Goal: Navigation & Orientation: Understand site structure

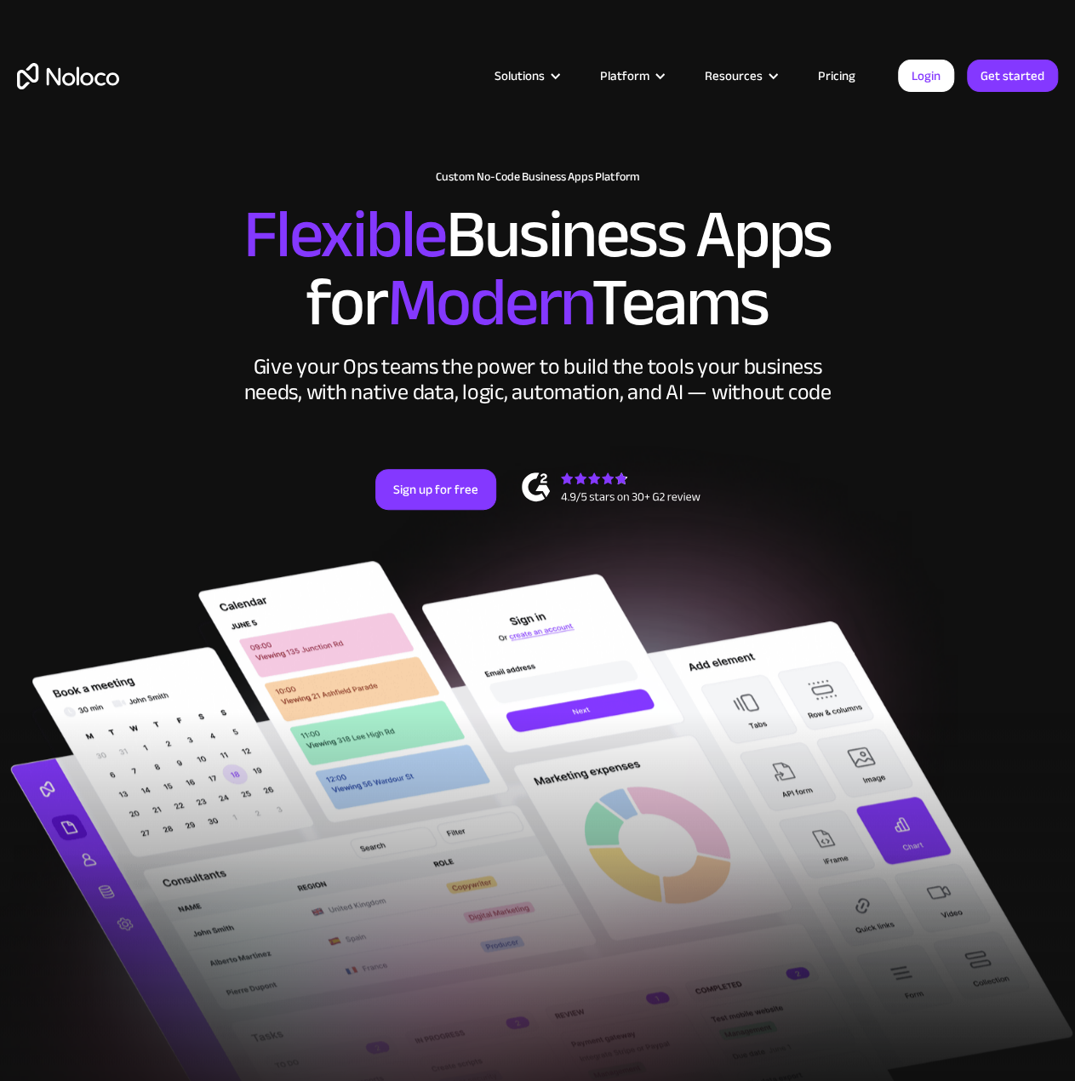
click at [846, 77] on link "Pricing" at bounding box center [837, 76] width 80 height 22
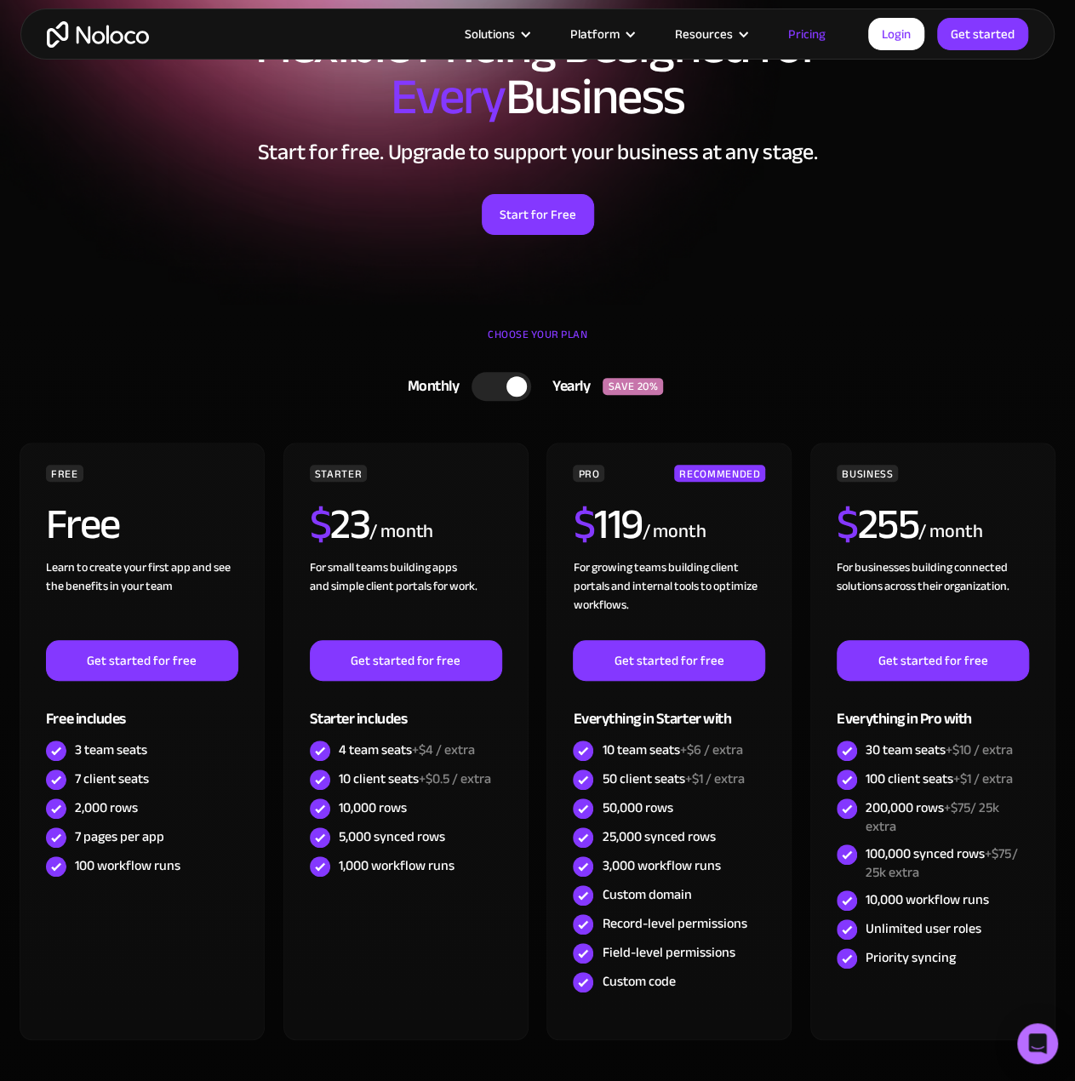
scroll to position [170, 0]
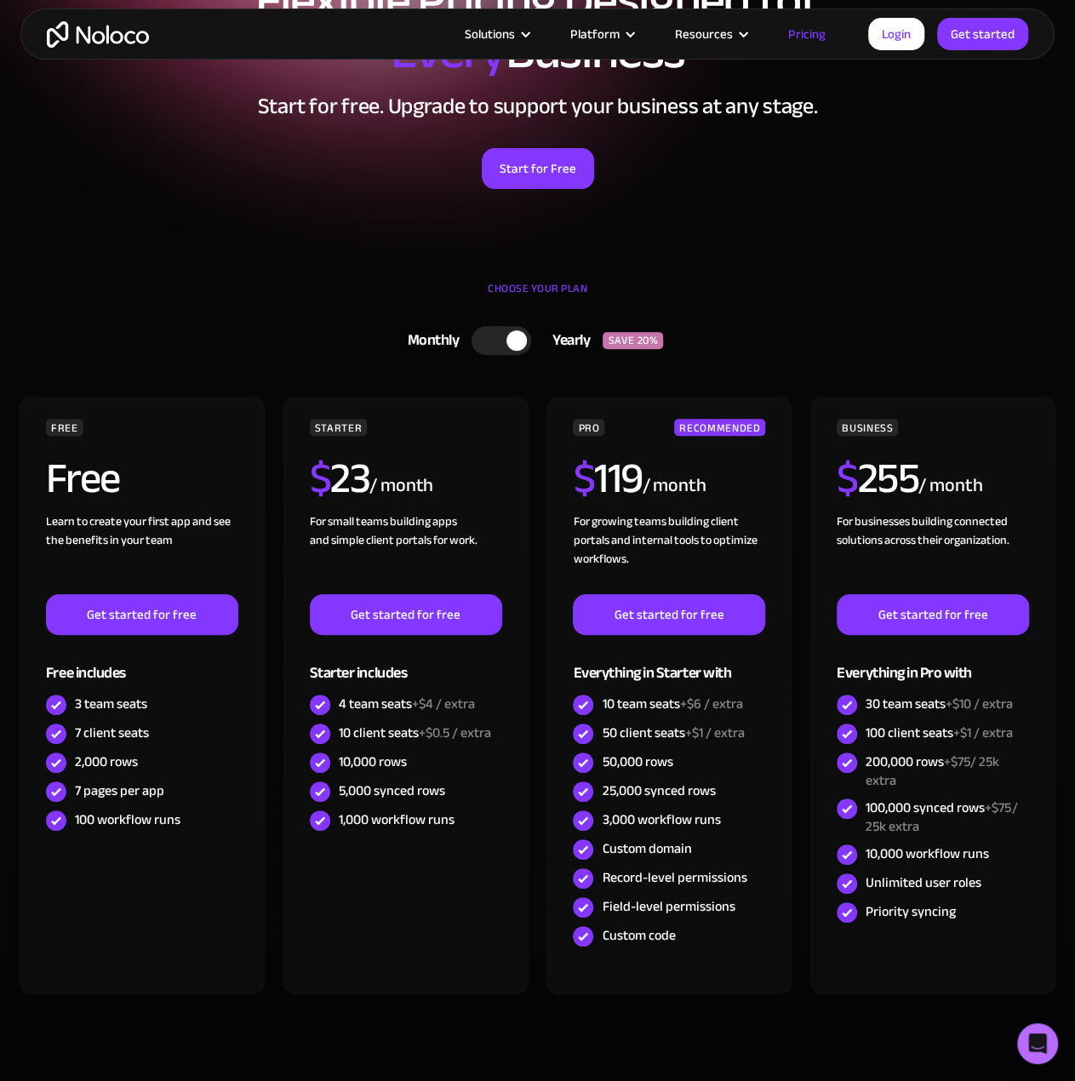
click at [104, 31] on img "home" at bounding box center [98, 34] width 102 height 26
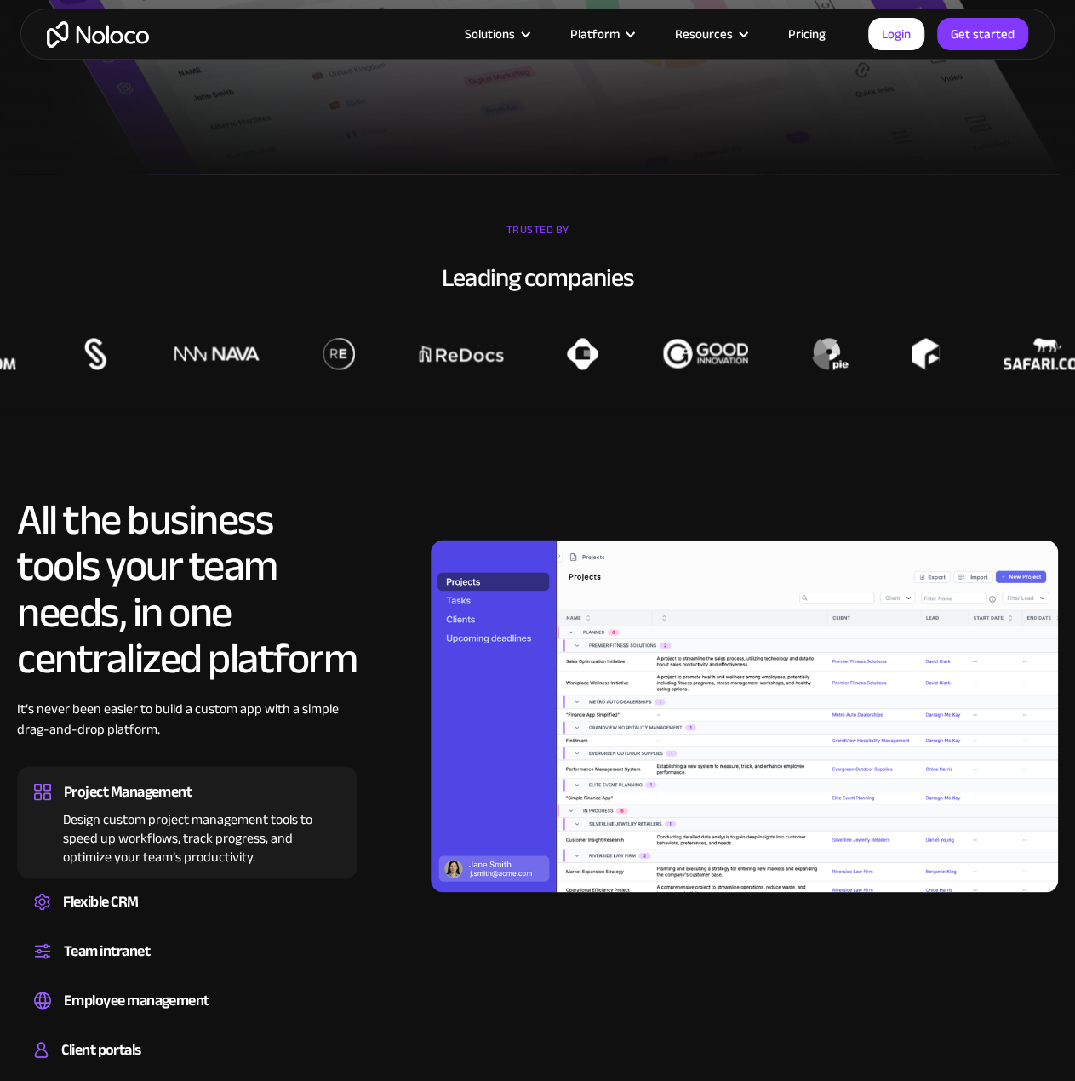
scroll to position [1022, 0]
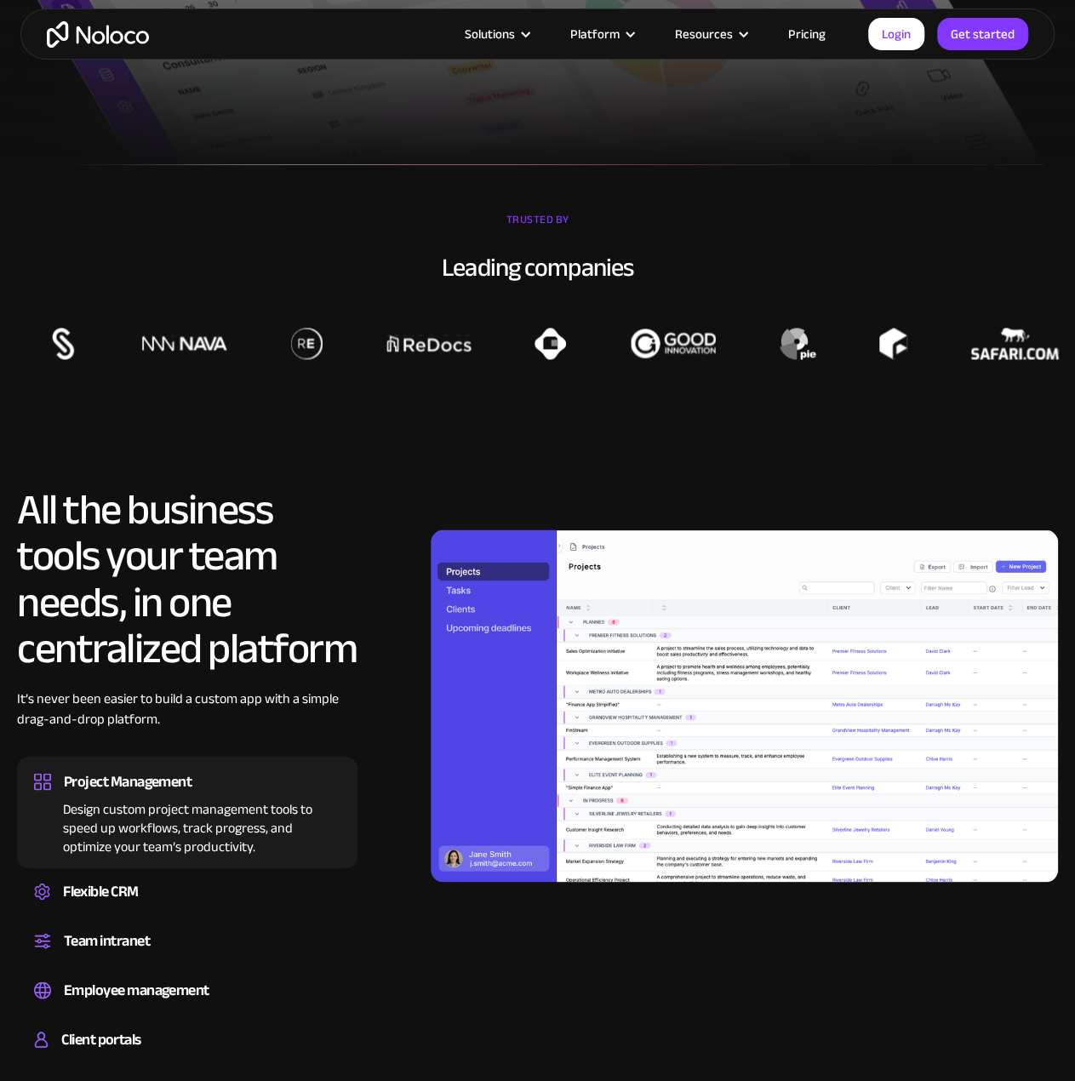
click at [300, 651] on h2 "All the business tools your team needs, in one centralized platform" at bounding box center [187, 579] width 341 height 184
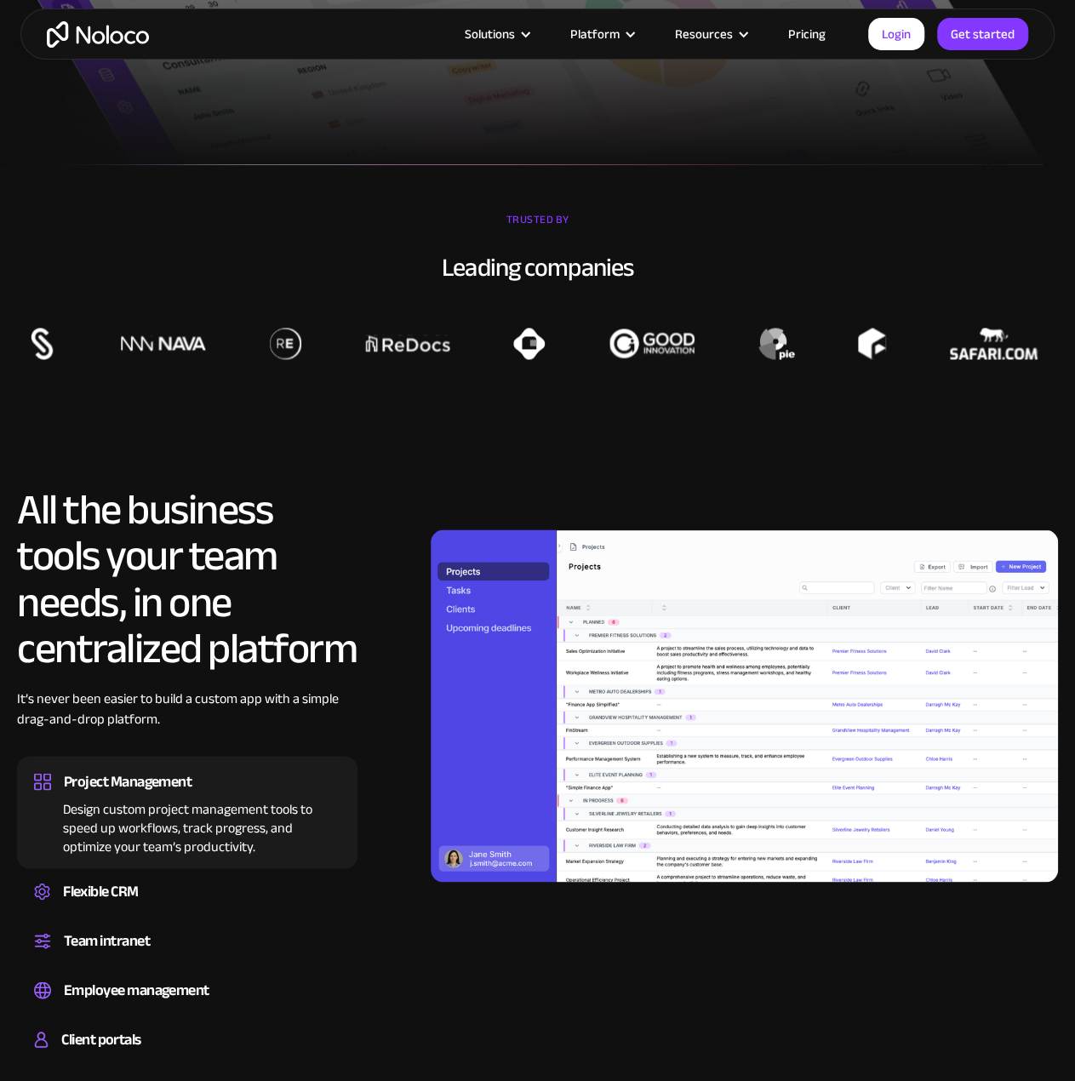
click at [561, 669] on img at bounding box center [745, 706] width 628 height 352
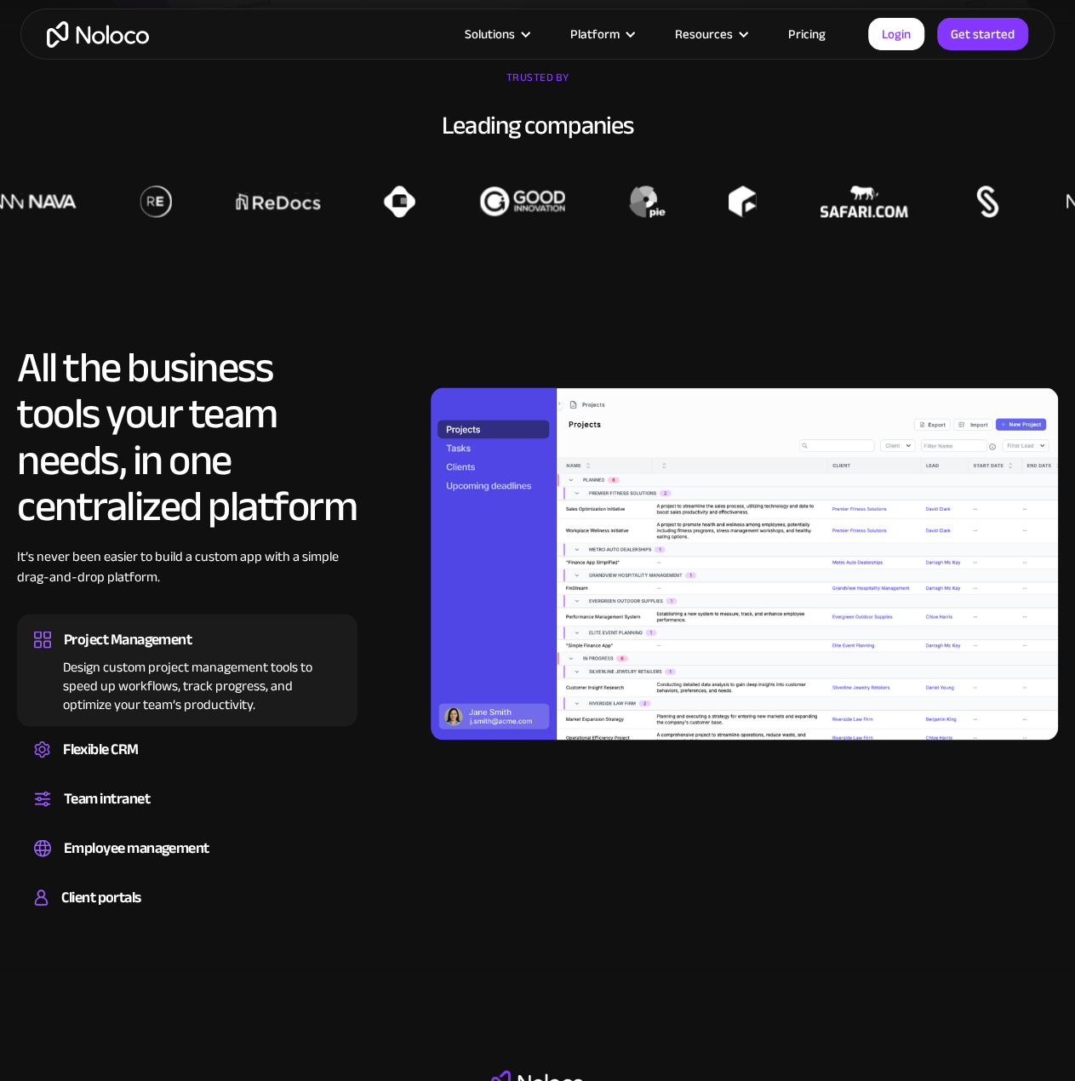
scroll to position [1192, 0]
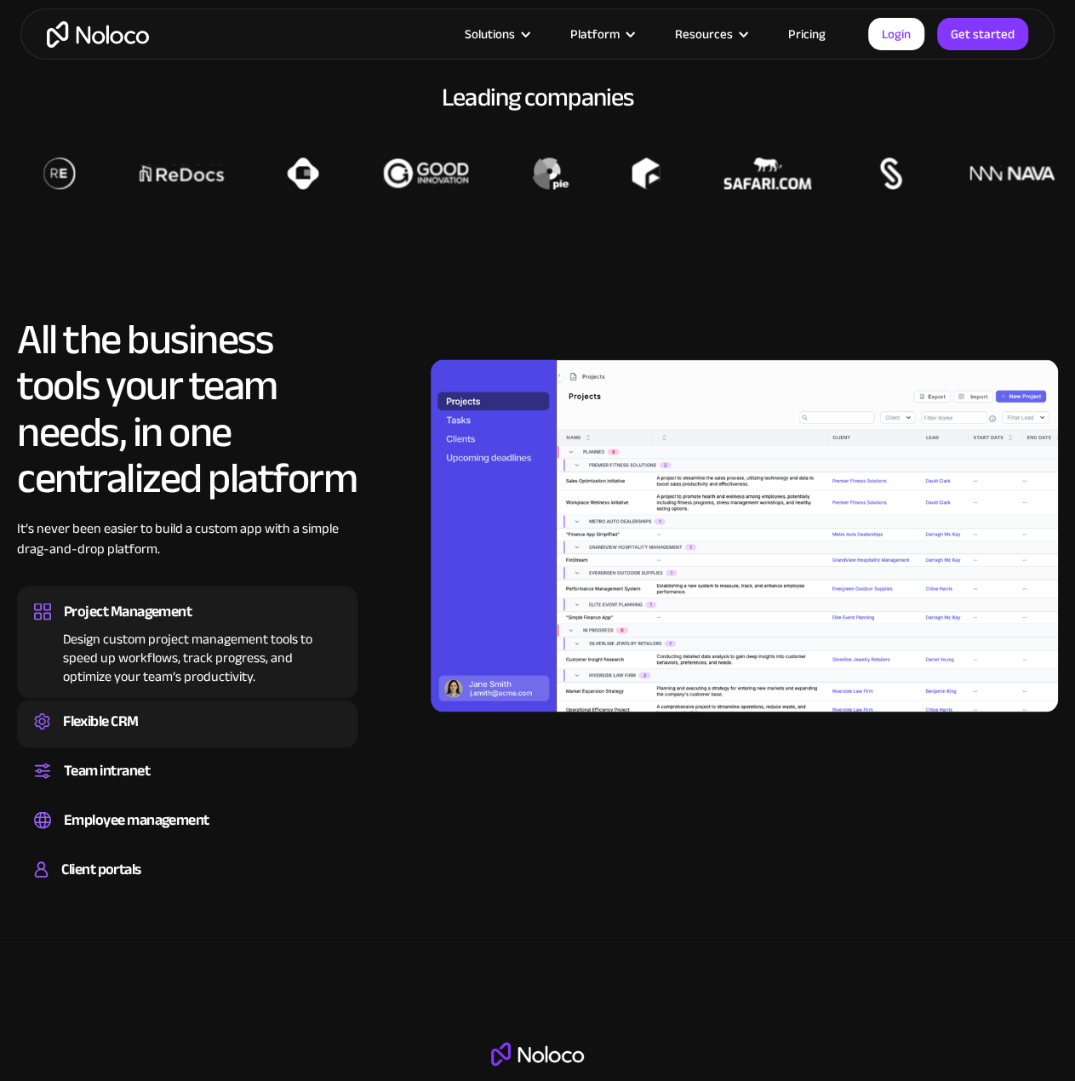
click at [186, 726] on div "Flexible CRM" at bounding box center [187, 721] width 307 height 26
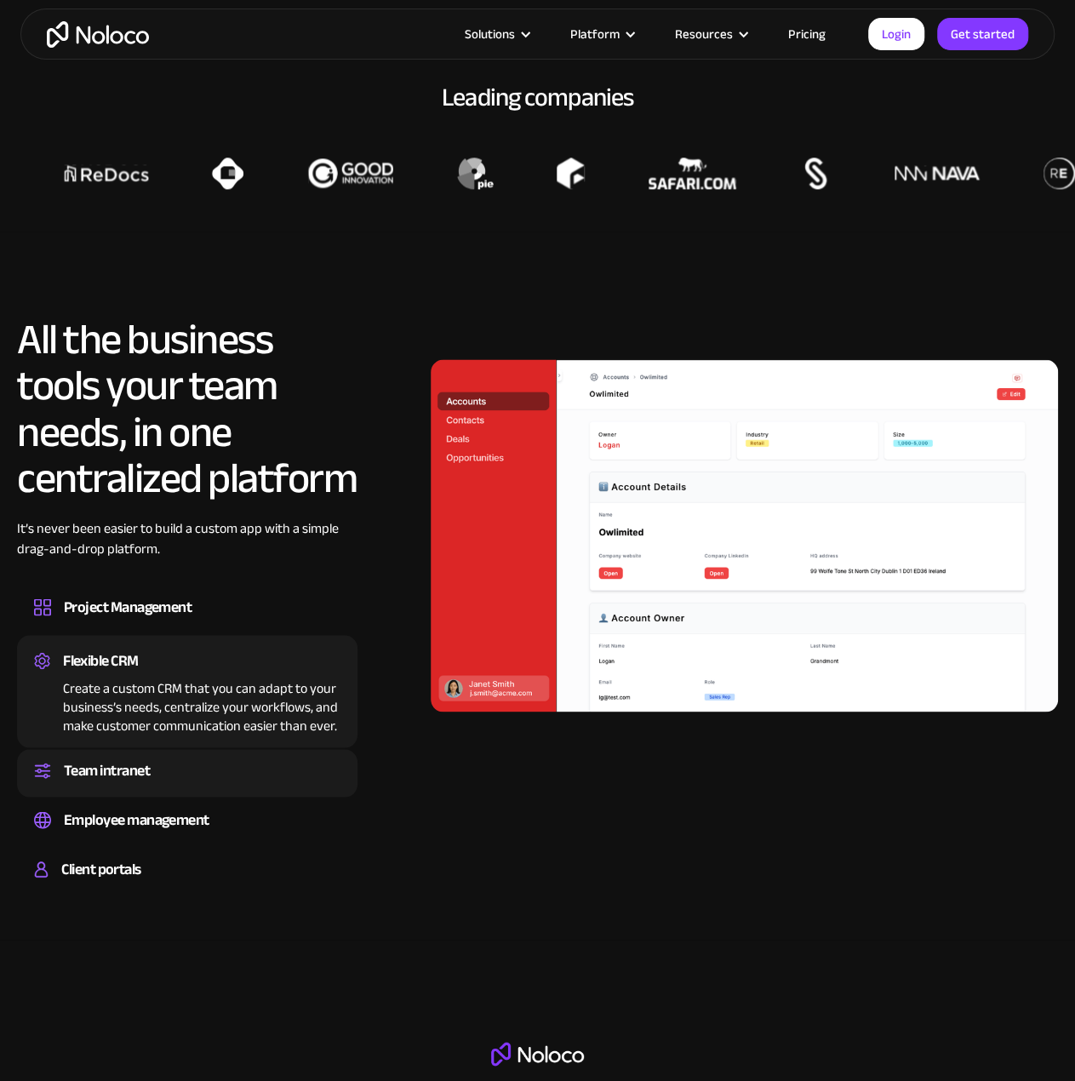
click at [169, 762] on div "Team intranet" at bounding box center [187, 771] width 307 height 26
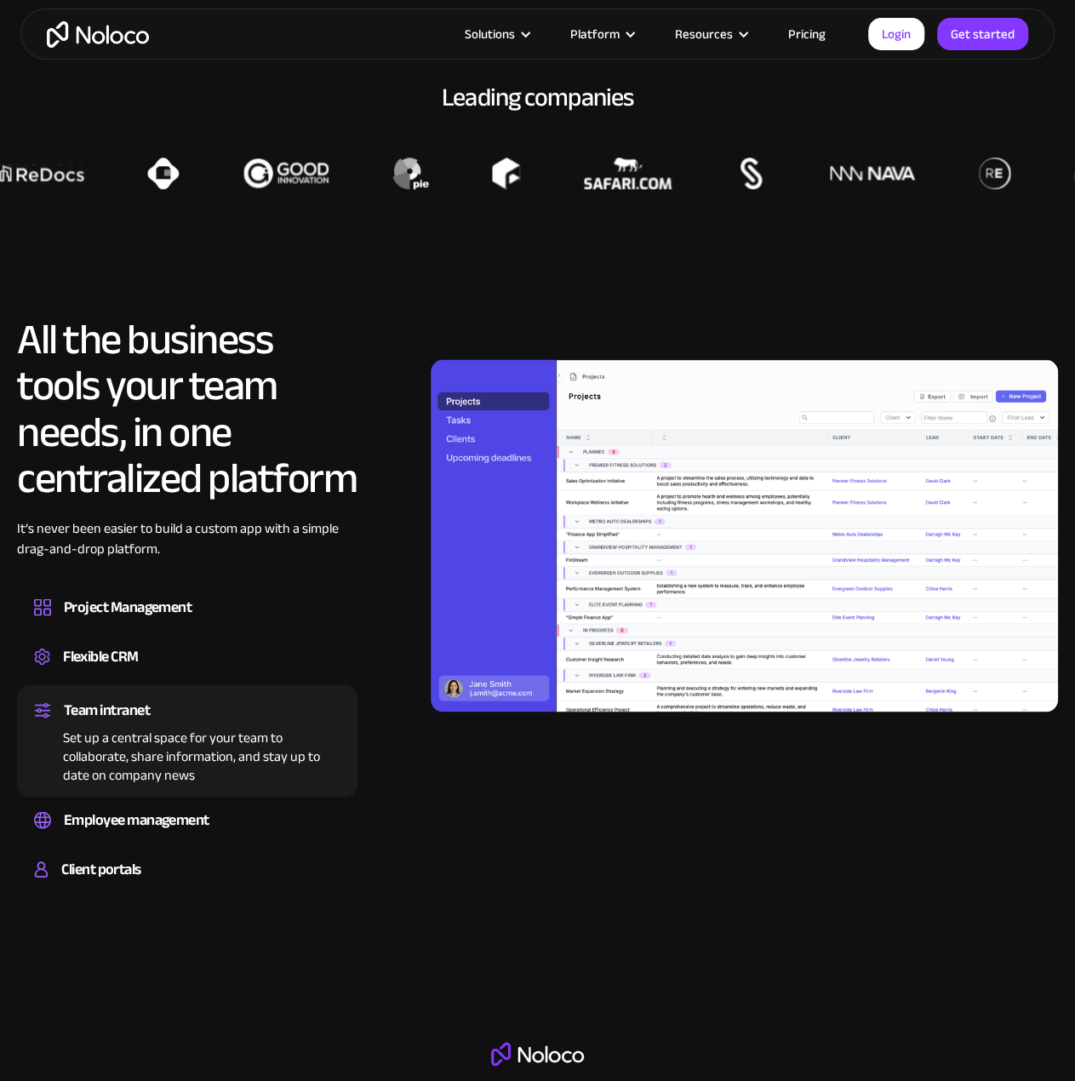
click at [175, 791] on div "Team intranet Set up a central space for your team to collaborate, share inform…" at bounding box center [187, 741] width 341 height 112
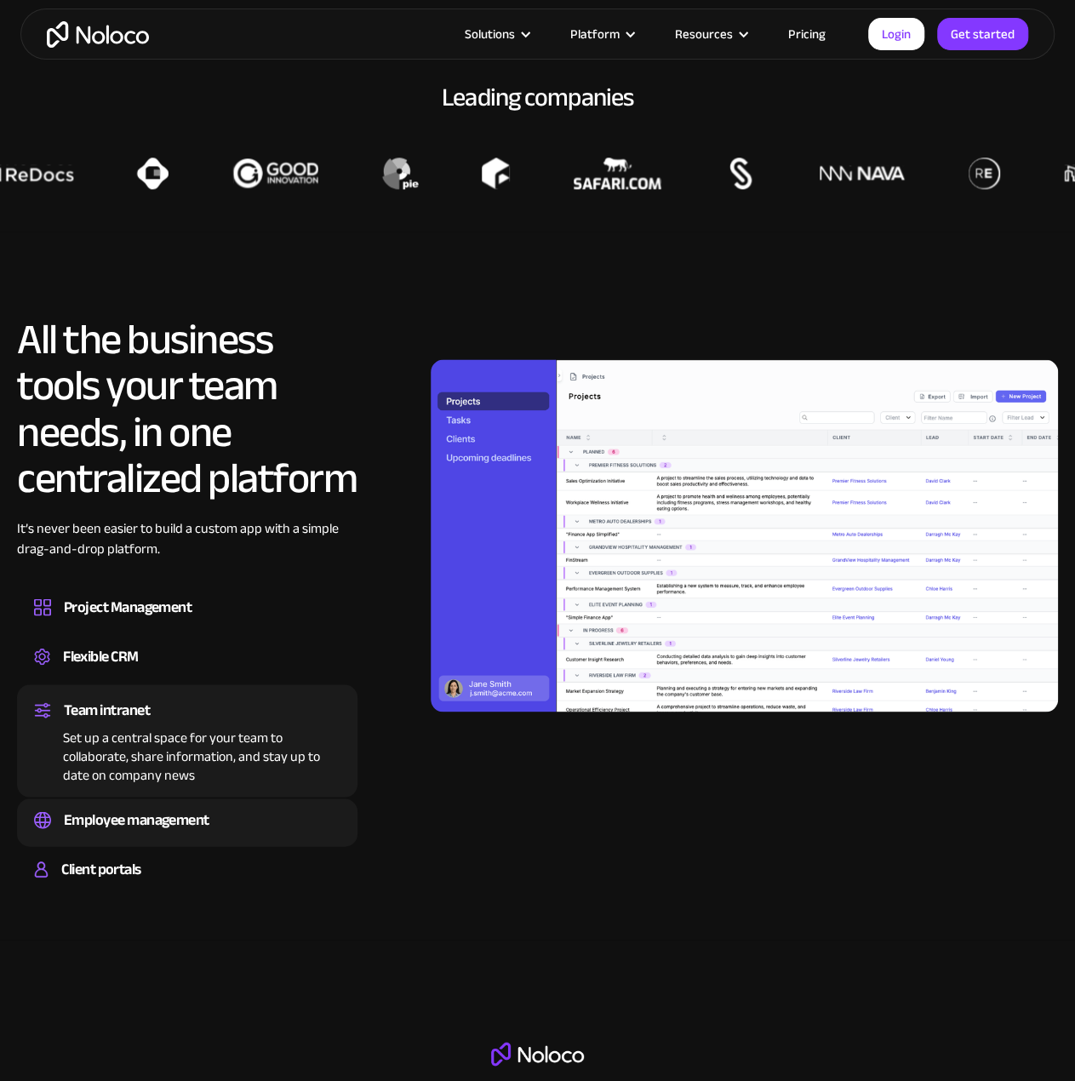
click at [196, 826] on div "Employee management" at bounding box center [137, 820] width 146 height 26
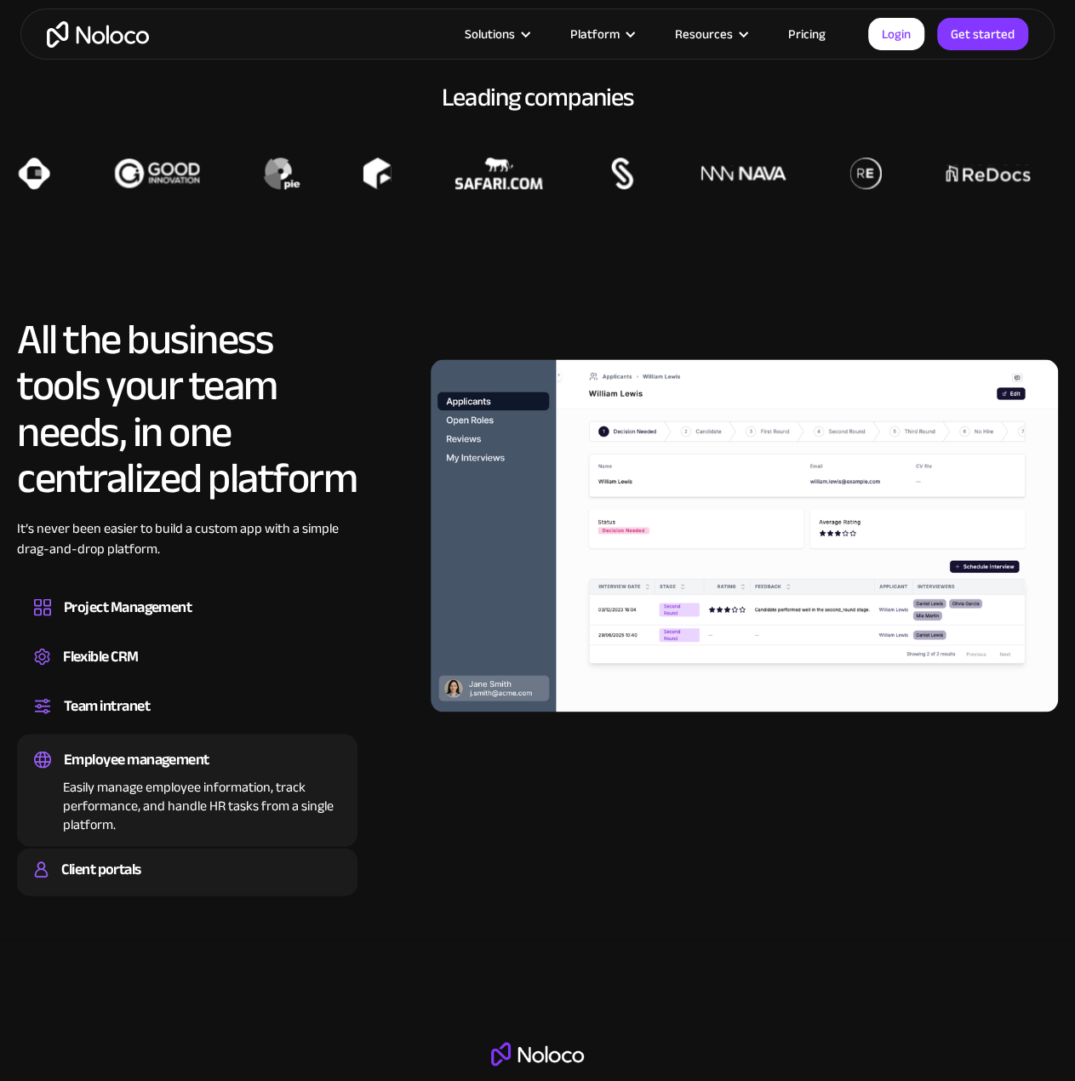
click at [152, 857] on div "Client portals" at bounding box center [187, 870] width 307 height 26
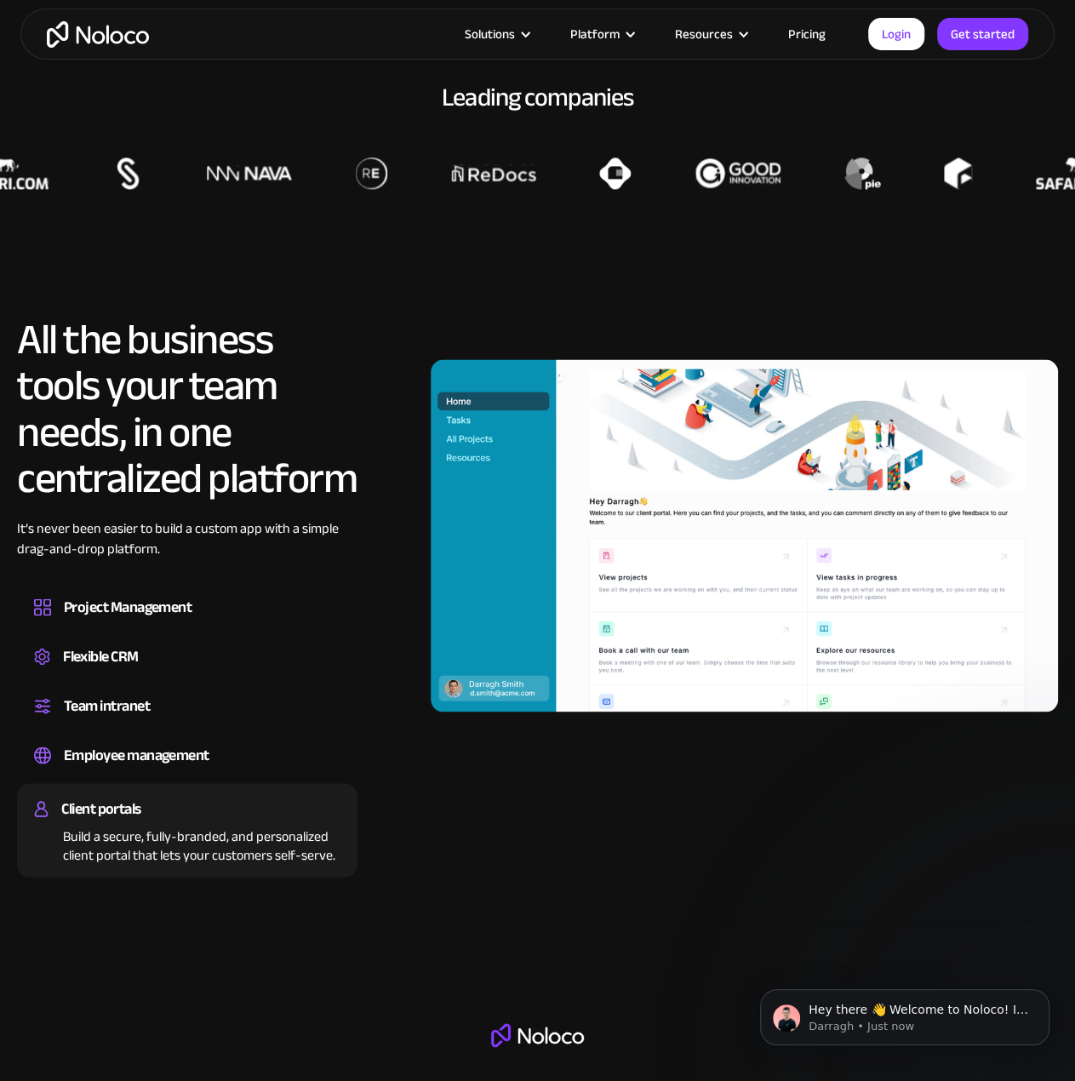
scroll to position [0, 0]
